Goal: Obtain resource: Download file/media

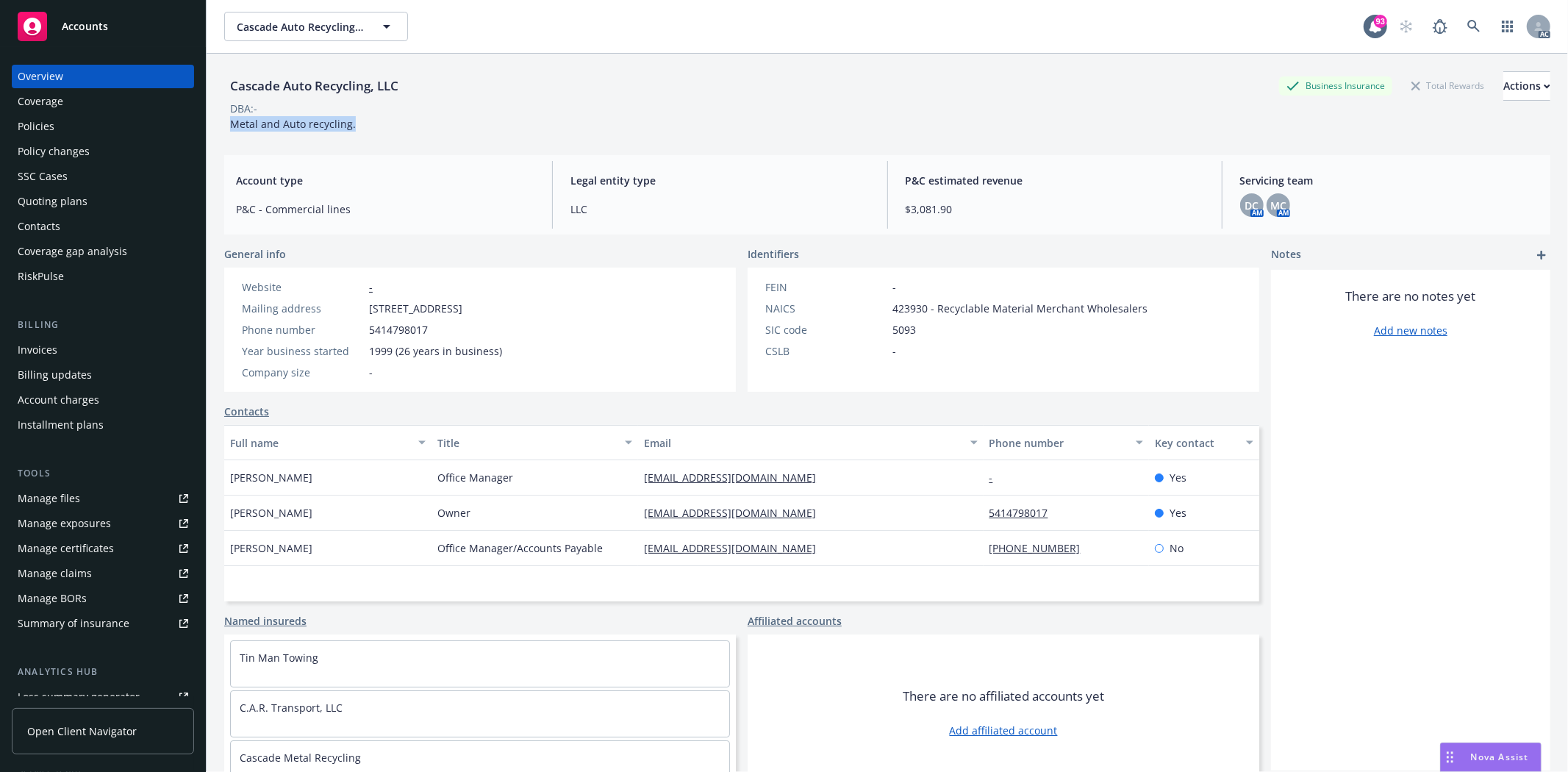
scroll to position [54, 0]
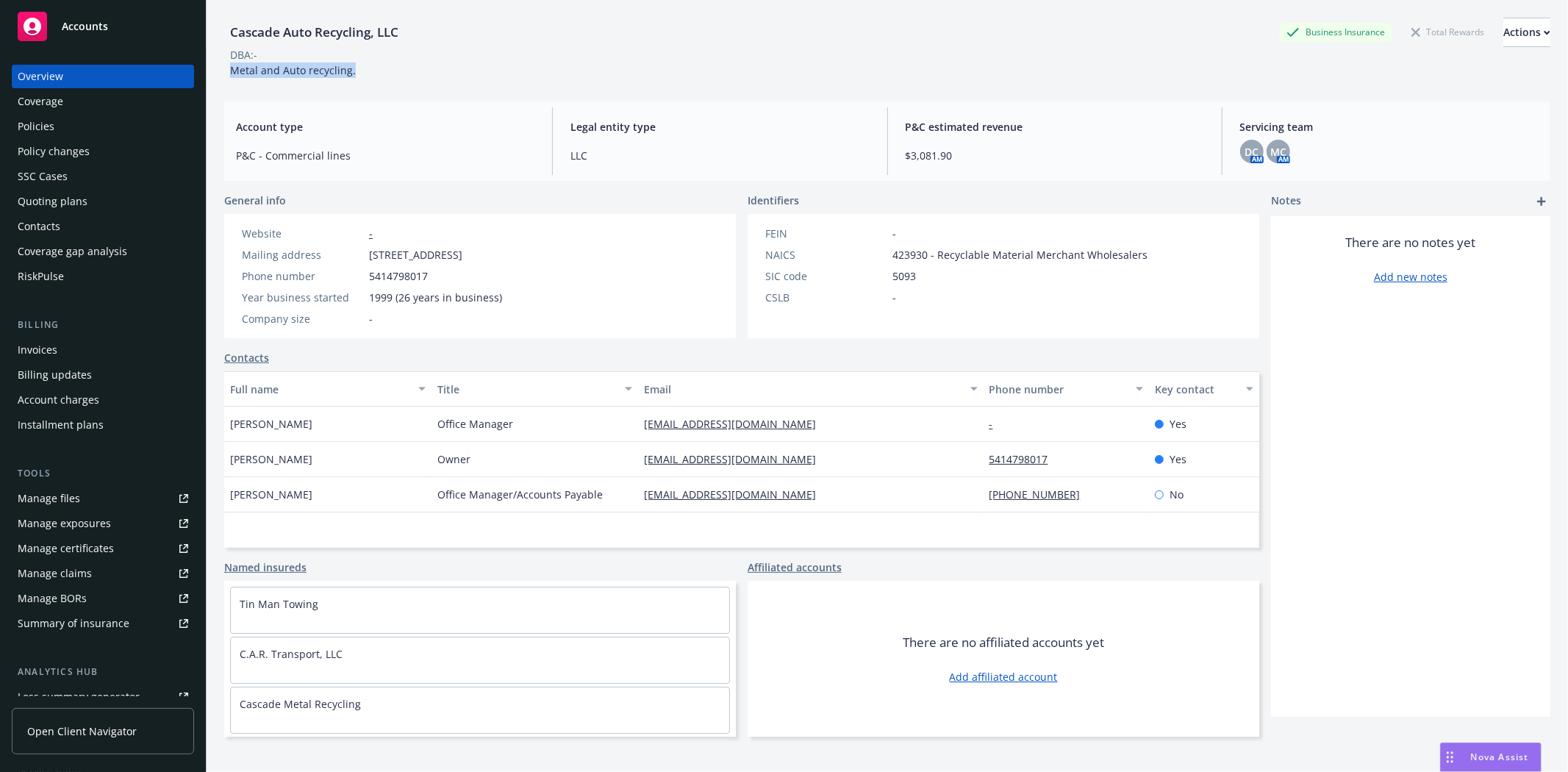
click at [66, 128] on div "Policies" at bounding box center [102, 127] width 170 height 23
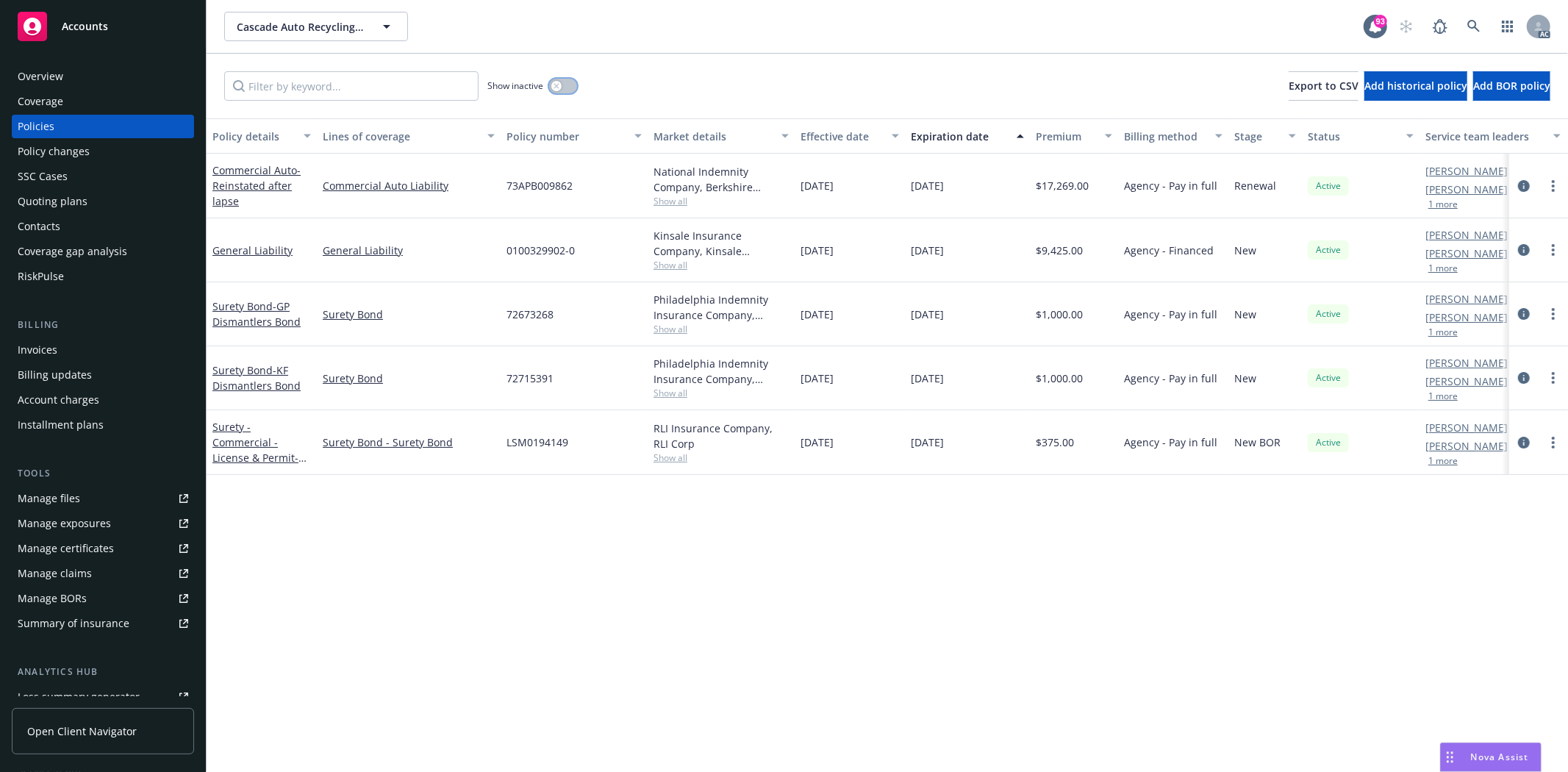
click at [576, 83] on button "button" at bounding box center [562, 85] width 28 height 14
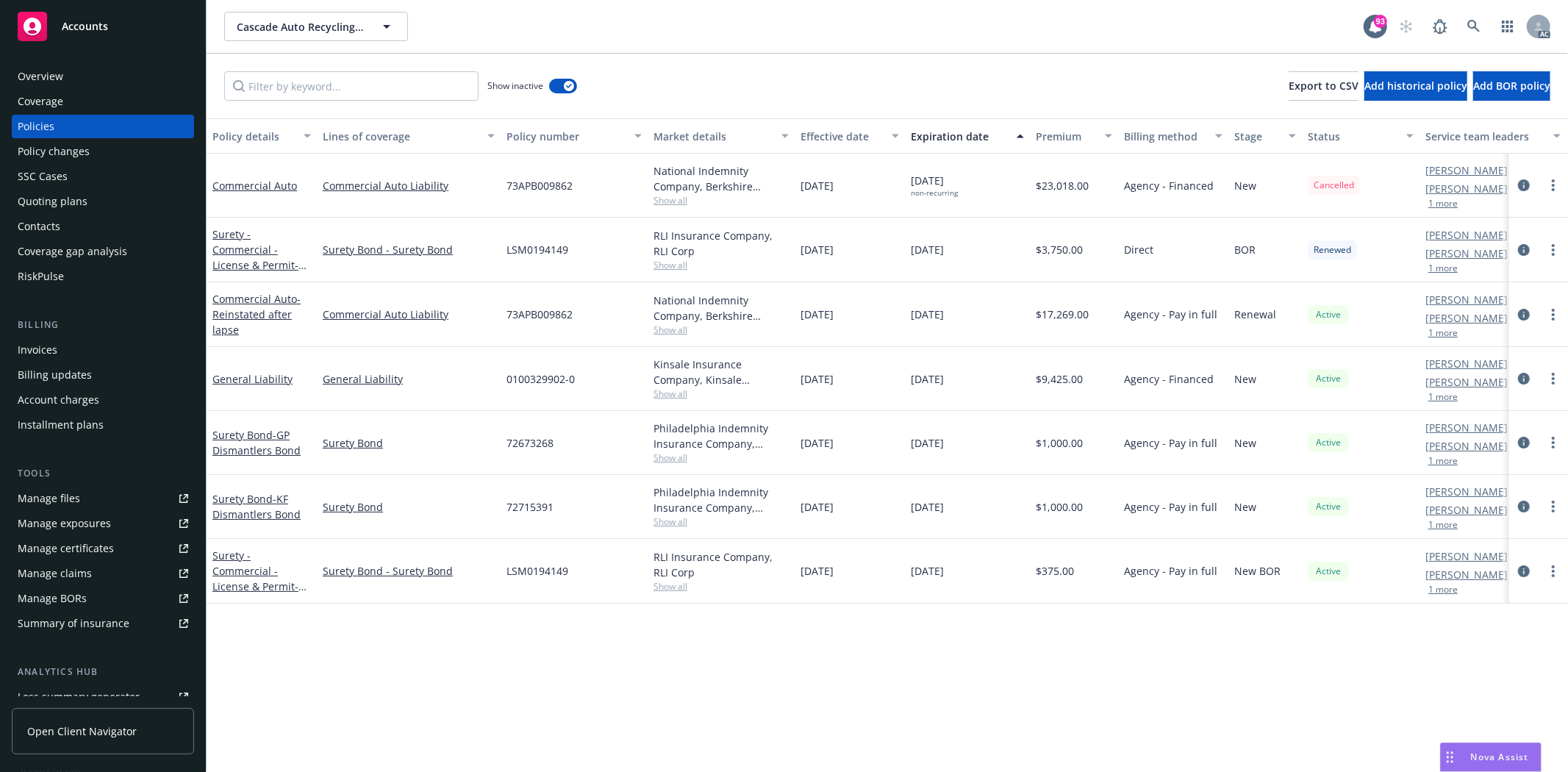
drag, startPoint x: 853, startPoint y: 375, endPoint x: 951, endPoint y: 373, distance: 98.0
click at [951, 373] on div "General Liability General Liability 0100329902-0 Kinsale Insurance Company, Kin…" at bounding box center [916, 379] width 1418 height 64
drag, startPoint x: 1037, startPoint y: 379, endPoint x: 1064, endPoint y: 376, distance: 27.2
click at [1064, 376] on span "$9,425.00" at bounding box center [1059, 379] width 47 height 15
click at [659, 403] on div "Kinsale Insurance Company, Kinsale Insurance, RT Specialty Insurance Services, …" at bounding box center [721, 379] width 147 height 64
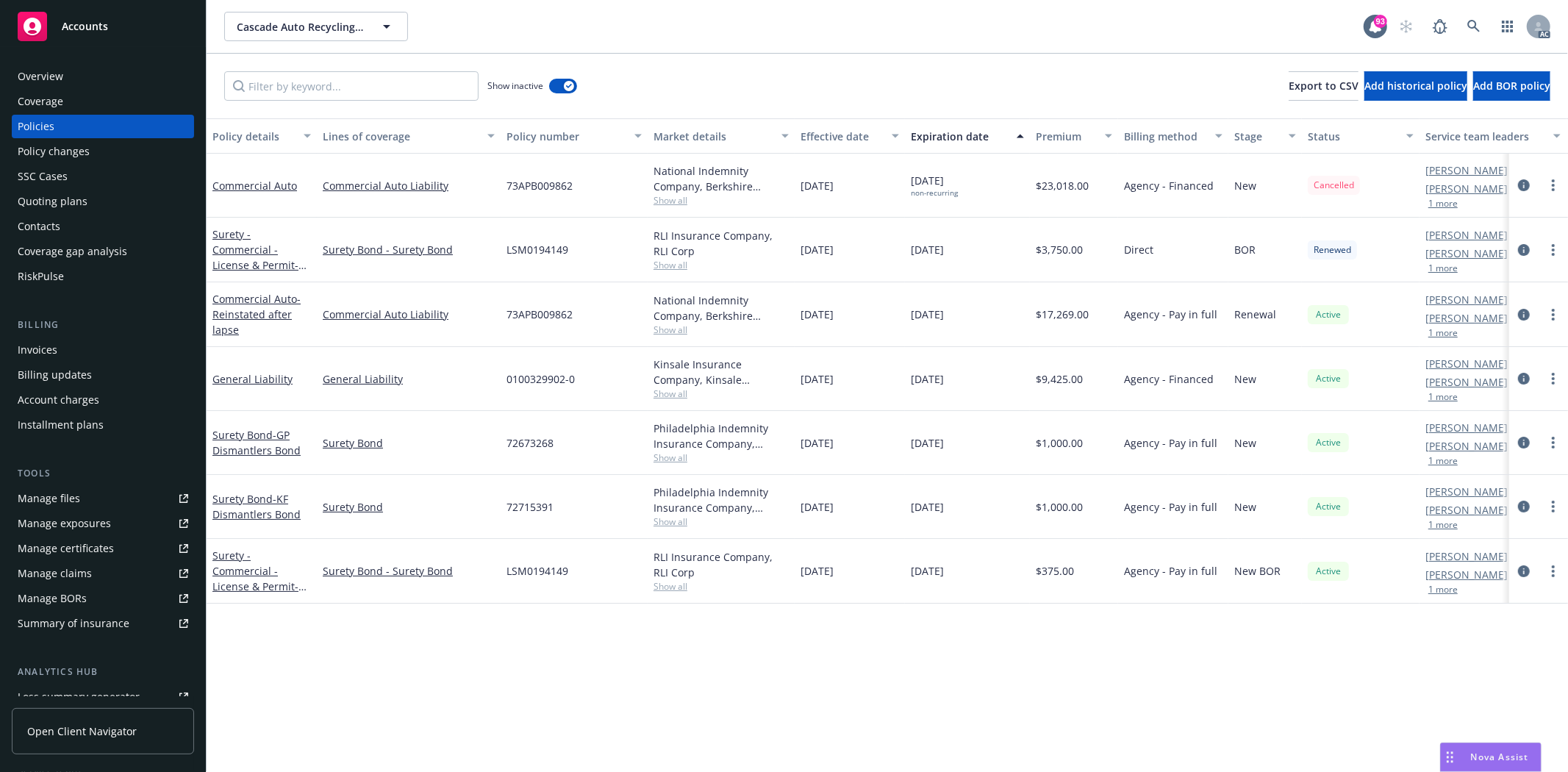
click at [670, 399] on span "Show all" at bounding box center [721, 393] width 135 height 13
click at [619, 366] on div "0100329902-0" at bounding box center [574, 379] width 147 height 64
click at [87, 75] on div "Overview" at bounding box center [102, 76] width 170 height 23
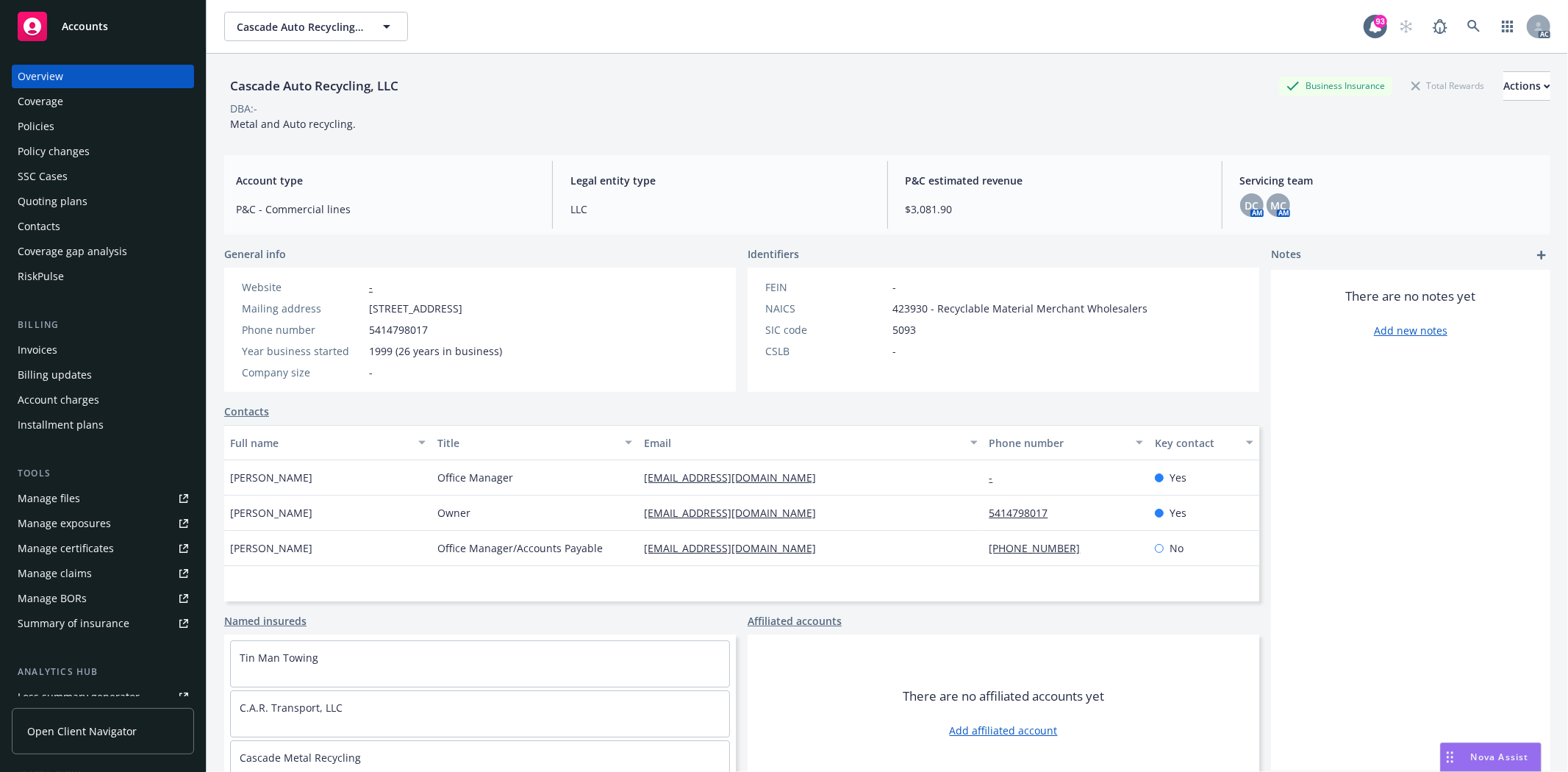
click at [130, 115] on div "Policies" at bounding box center [102, 127] width 170 height 23
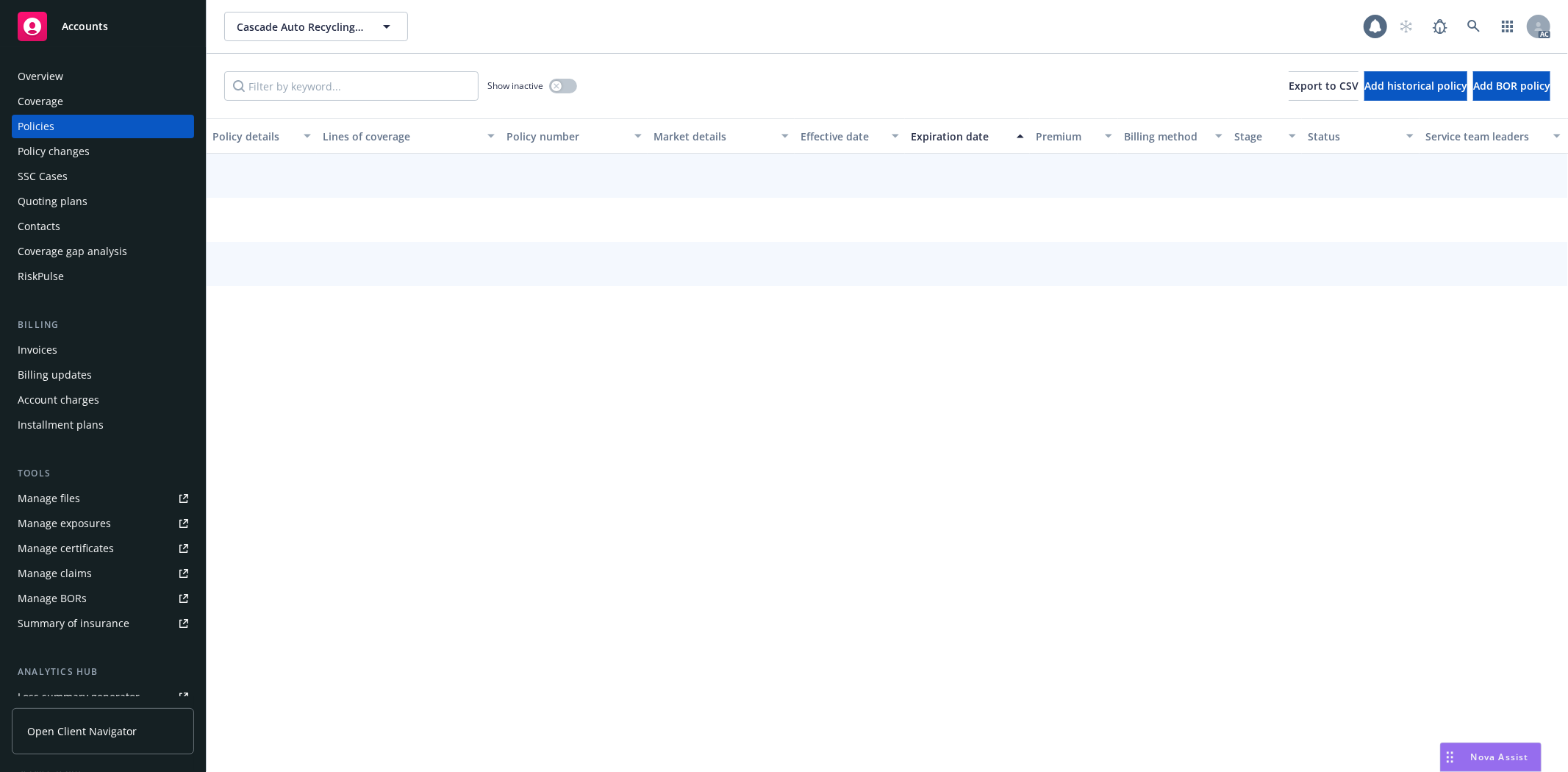
click at [123, 116] on div "Policies" at bounding box center [102, 127] width 170 height 23
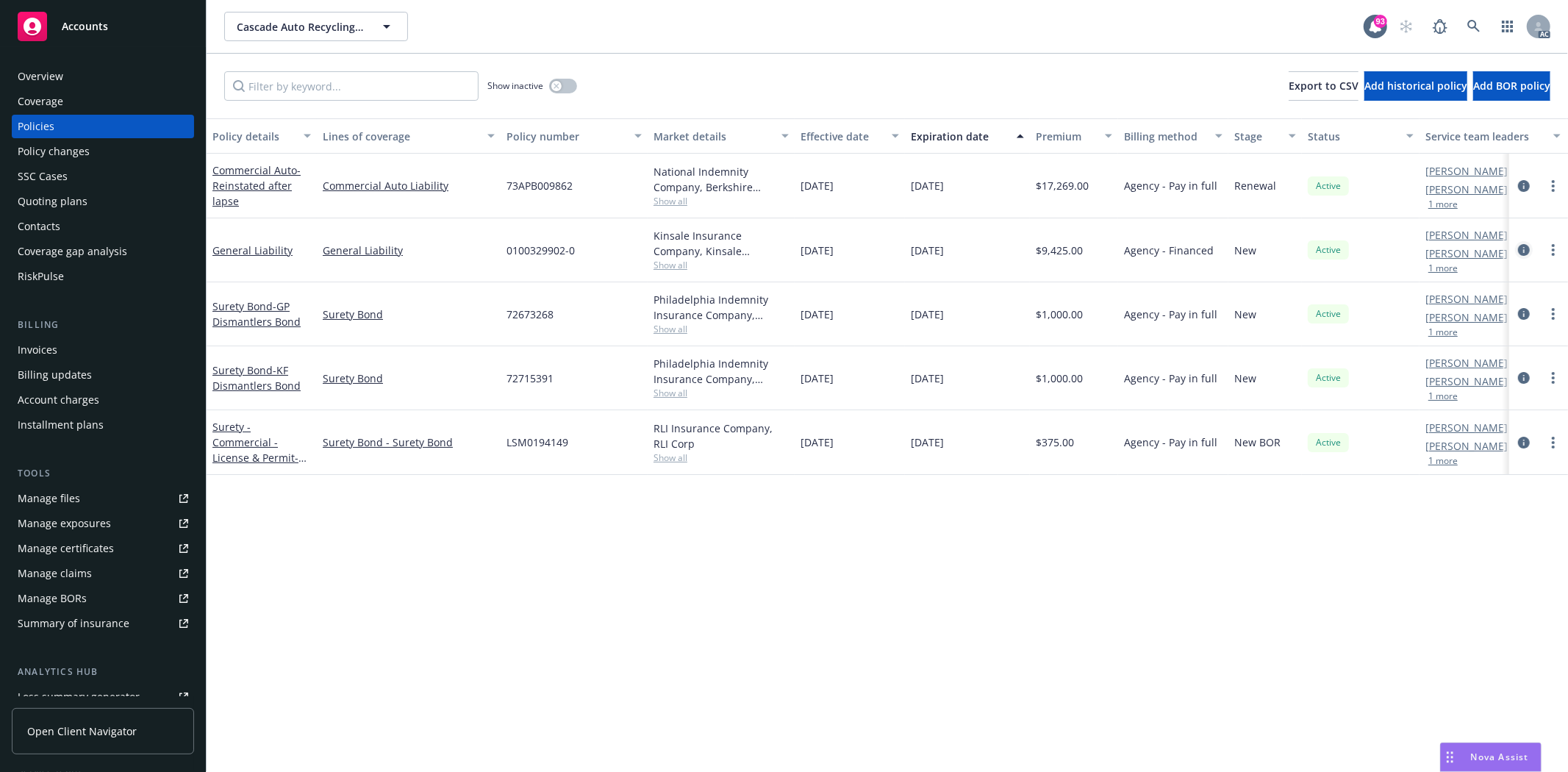
click at [1525, 243] on link "circleInformation" at bounding box center [1524, 250] width 17 height 17
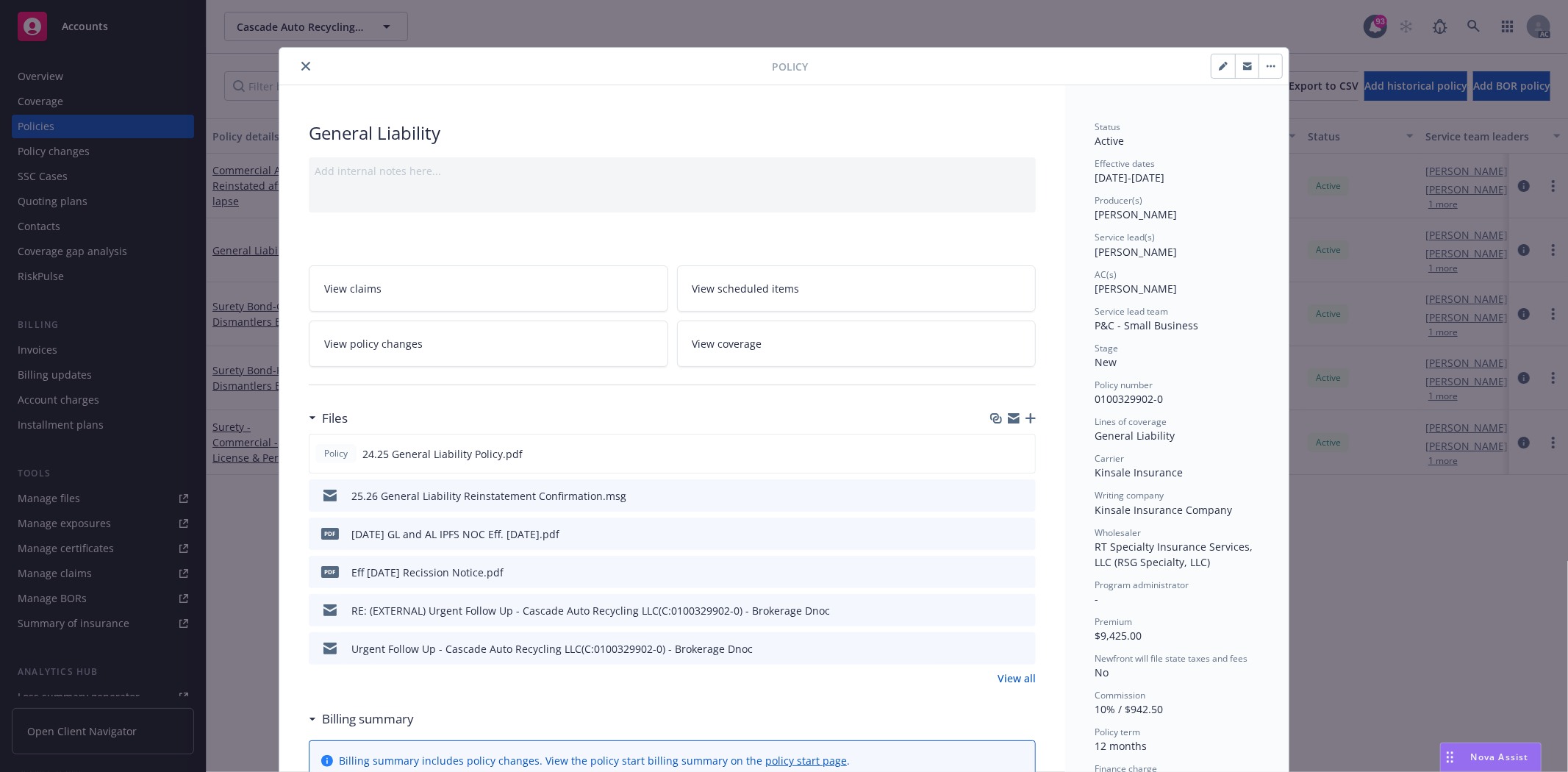
scroll to position [244, 0]
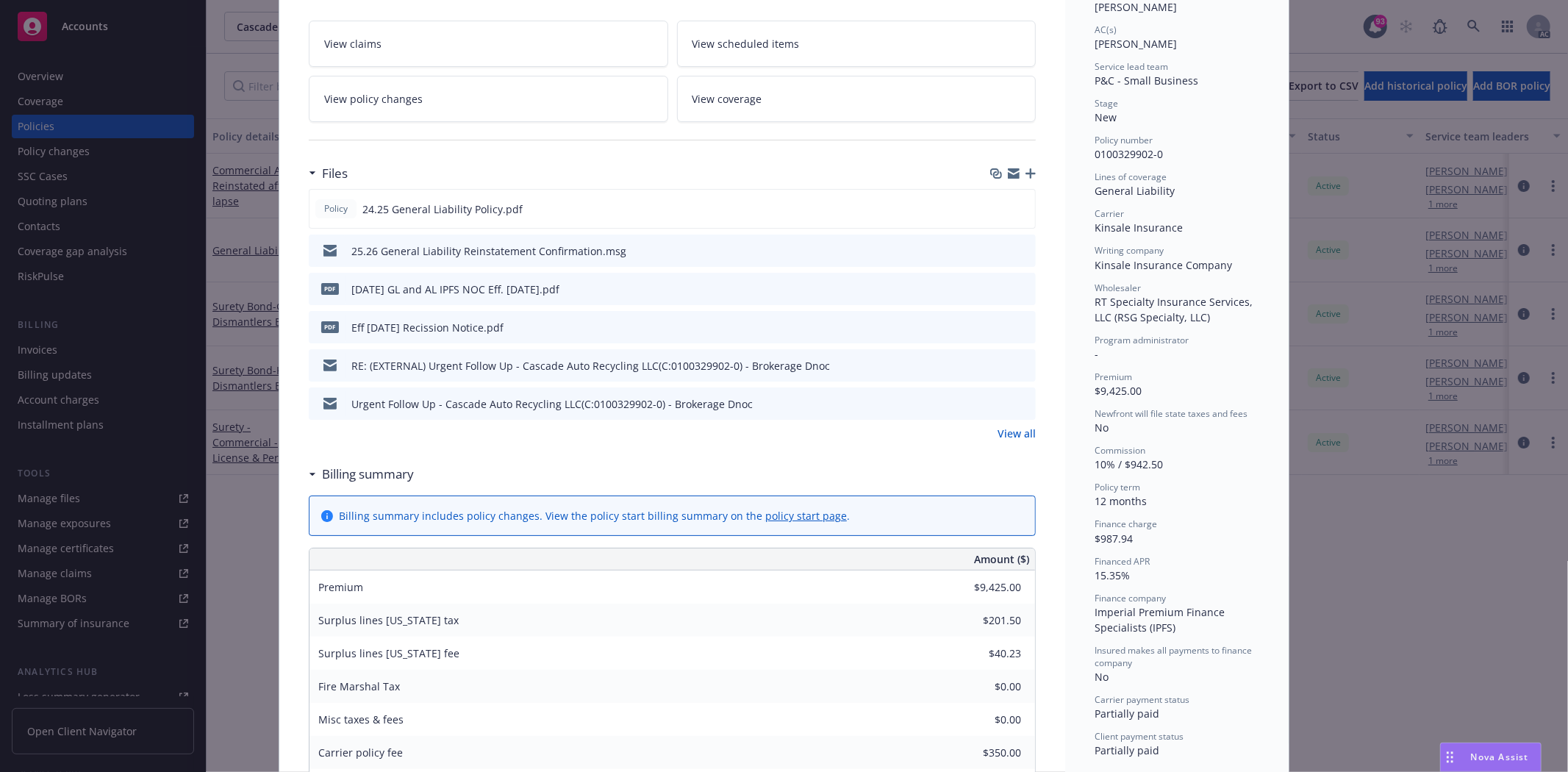
click at [1018, 434] on link "View all" at bounding box center [1016, 433] width 39 height 15
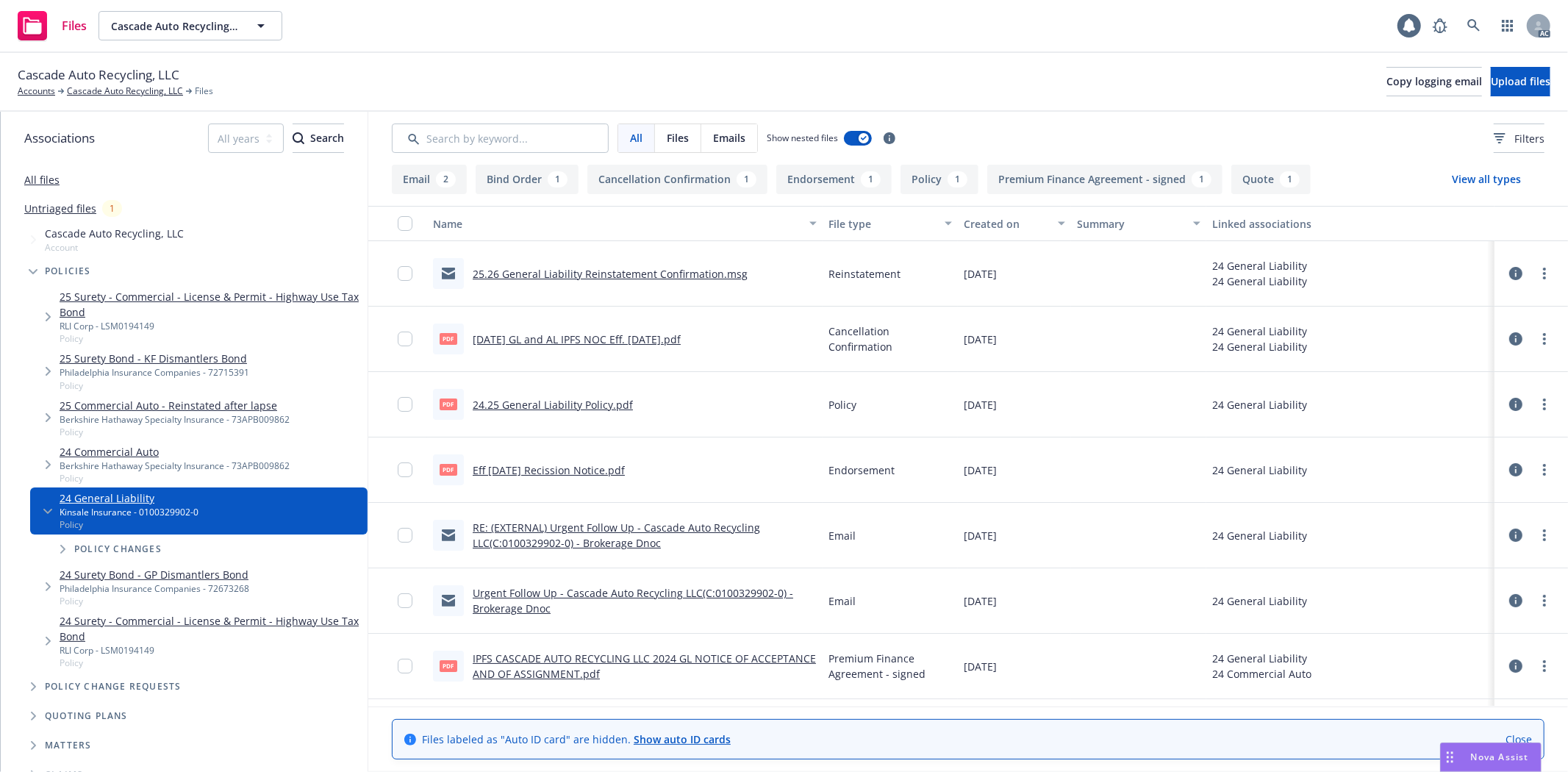
scroll to position [125, 0]
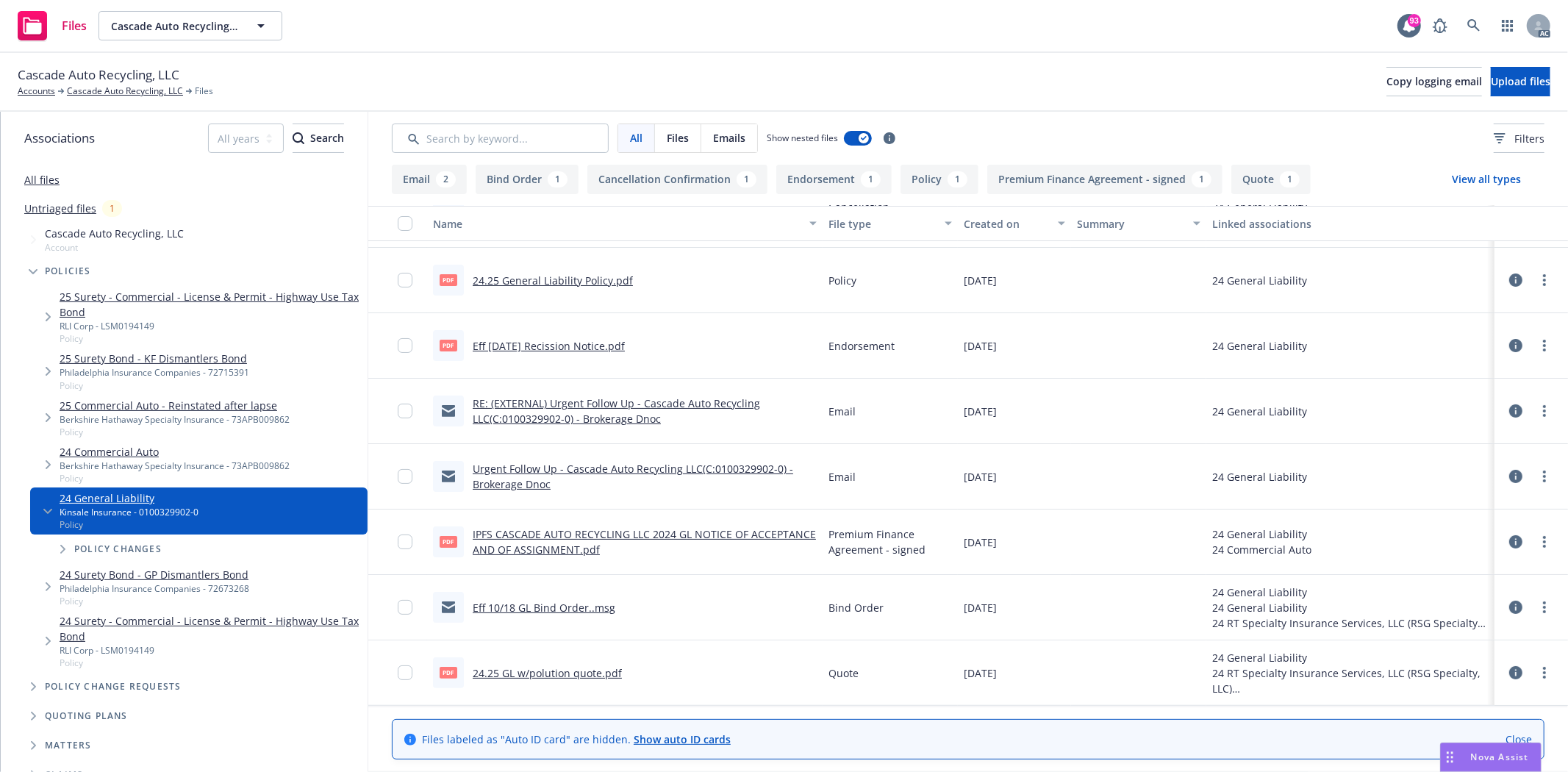
click at [567, 676] on link "24.25 GL w/polution quote.pdf" at bounding box center [547, 672] width 149 height 14
